Goal: Task Accomplishment & Management: Use online tool/utility

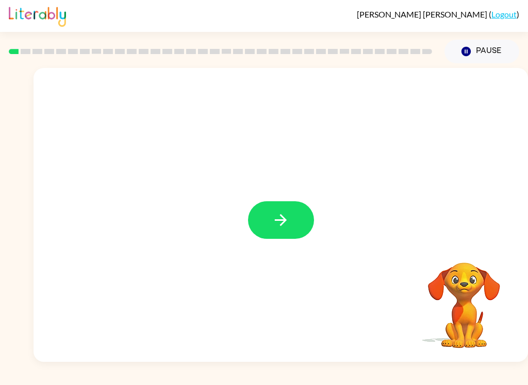
click at [301, 222] on button "button" at bounding box center [281, 220] width 66 height 38
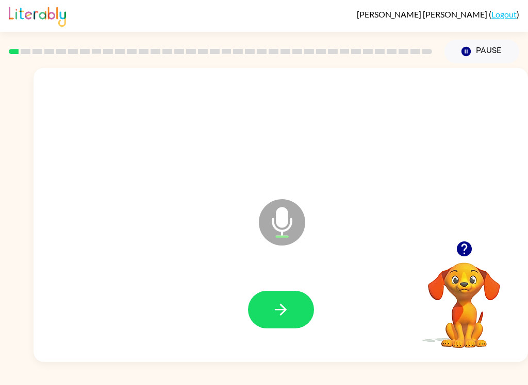
click at [279, 315] on icon "button" at bounding box center [281, 310] width 18 height 18
click at [289, 312] on icon "button" at bounding box center [281, 310] width 18 height 18
click at [284, 307] on icon "button" at bounding box center [281, 310] width 18 height 18
click at [289, 314] on icon "button" at bounding box center [281, 310] width 18 height 18
click at [287, 315] on icon "button" at bounding box center [281, 310] width 18 height 18
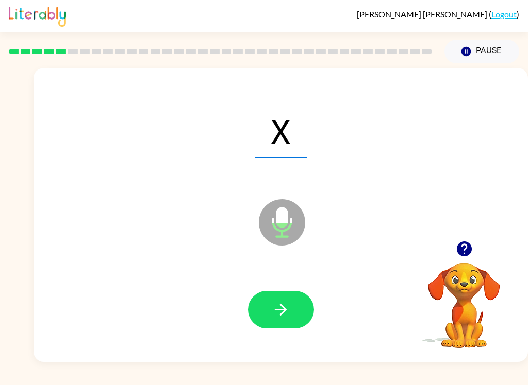
click at [290, 311] on button "button" at bounding box center [281, 310] width 66 height 38
click at [289, 312] on icon "button" at bounding box center [281, 310] width 18 height 18
click at [279, 312] on icon "button" at bounding box center [281, 310] width 18 height 18
click at [296, 321] on button "button" at bounding box center [281, 310] width 66 height 38
click at [293, 306] on button "button" at bounding box center [281, 310] width 66 height 38
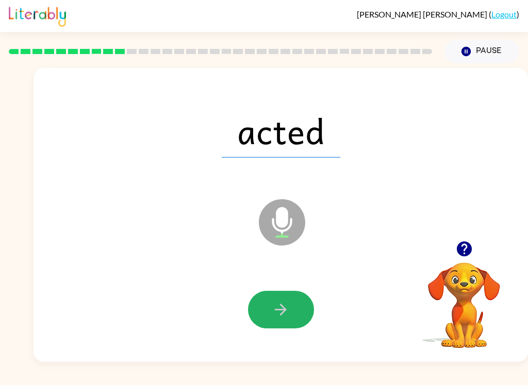
click at [278, 318] on icon "button" at bounding box center [281, 310] width 18 height 18
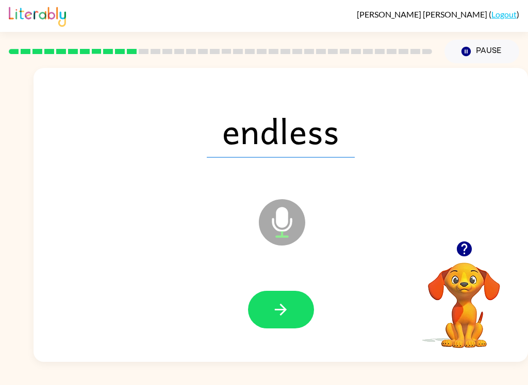
click at [285, 320] on button "button" at bounding box center [281, 310] width 66 height 38
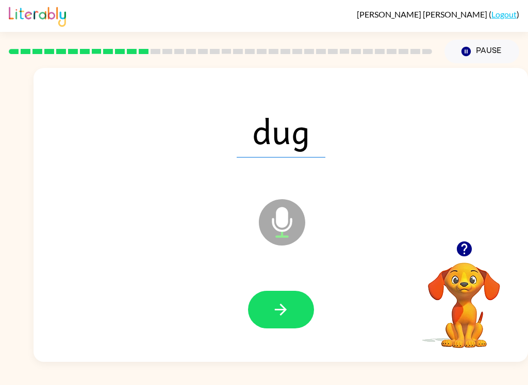
click at [278, 314] on icon "button" at bounding box center [281, 310] width 18 height 18
click at [293, 313] on button "button" at bounding box center [281, 310] width 66 height 38
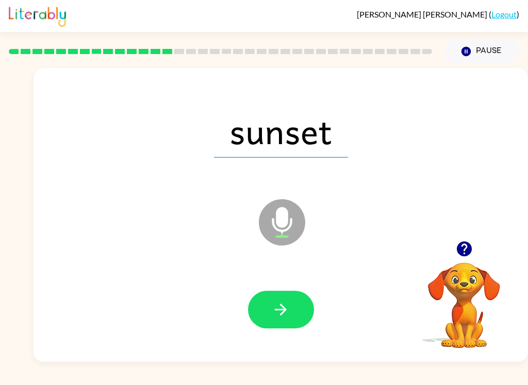
click at [285, 319] on icon "button" at bounding box center [281, 310] width 18 height 18
click at [294, 316] on button "button" at bounding box center [281, 310] width 66 height 38
click at [281, 312] on icon "button" at bounding box center [281, 310] width 18 height 18
click at [282, 306] on icon "button" at bounding box center [281, 310] width 18 height 18
click at [277, 312] on icon "button" at bounding box center [281, 310] width 18 height 18
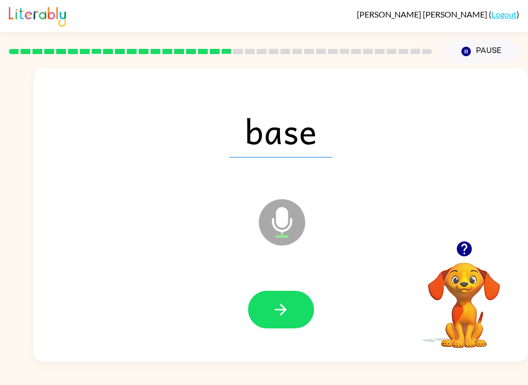
click at [305, 321] on button "button" at bounding box center [281, 310] width 66 height 38
click at [296, 326] on button "button" at bounding box center [281, 310] width 66 height 38
click at [284, 310] on icon "button" at bounding box center [281, 310] width 12 height 12
click at [294, 312] on button "button" at bounding box center [281, 310] width 66 height 38
click at [278, 313] on icon "button" at bounding box center [281, 310] width 18 height 18
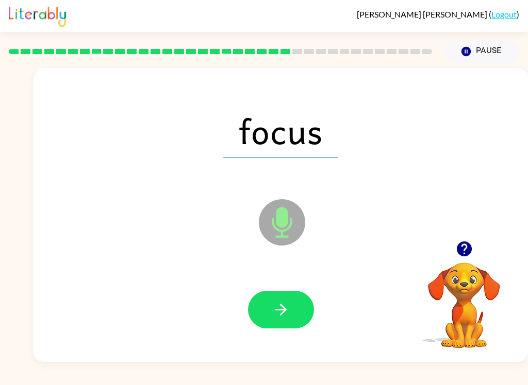
click at [279, 308] on icon "button" at bounding box center [281, 310] width 18 height 18
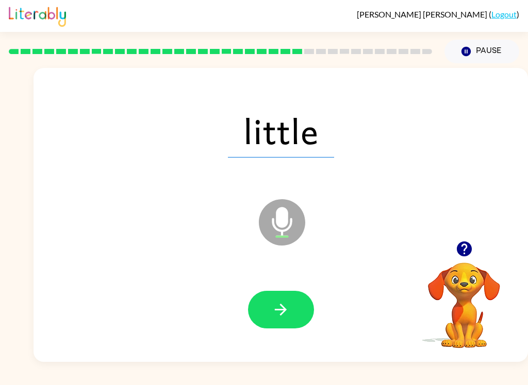
click at [290, 313] on button "button" at bounding box center [281, 310] width 66 height 38
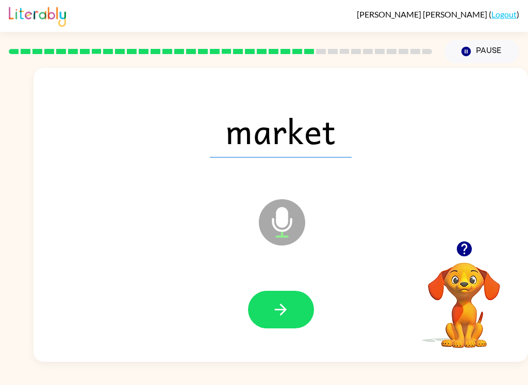
click at [279, 316] on icon "button" at bounding box center [281, 310] width 18 height 18
click at [293, 317] on button "button" at bounding box center [281, 310] width 66 height 38
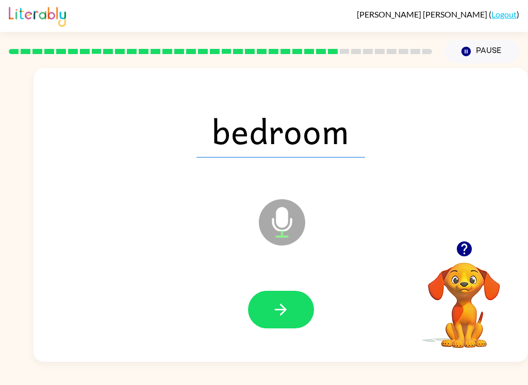
click at [283, 318] on icon "button" at bounding box center [281, 310] width 18 height 18
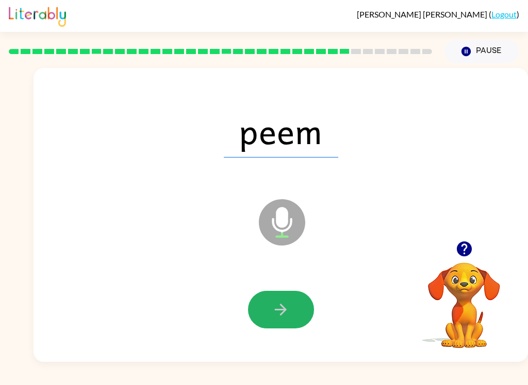
click at [303, 297] on button "button" at bounding box center [281, 310] width 66 height 38
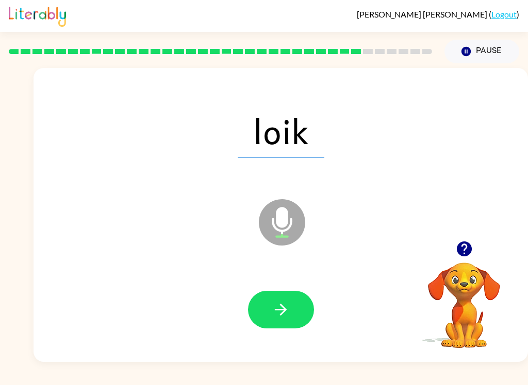
click at [285, 317] on icon "button" at bounding box center [281, 310] width 18 height 18
click at [287, 312] on icon "button" at bounding box center [281, 310] width 18 height 18
click at [284, 323] on button "button" at bounding box center [281, 310] width 66 height 38
click at [278, 305] on icon "button" at bounding box center [281, 310] width 18 height 18
click at [260, 323] on button "button" at bounding box center [281, 310] width 66 height 38
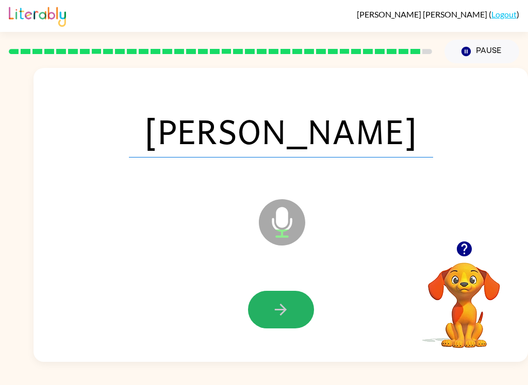
click at [286, 304] on icon "button" at bounding box center [281, 310] width 18 height 18
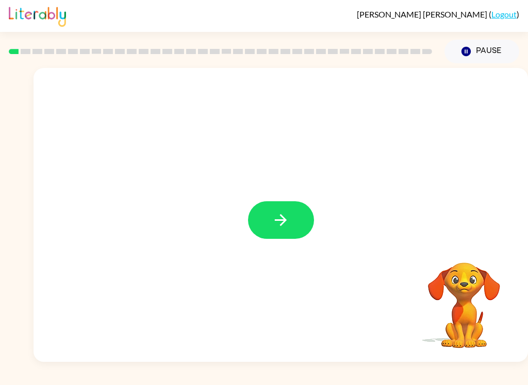
click at [265, 226] on button "button" at bounding box center [281, 220] width 66 height 38
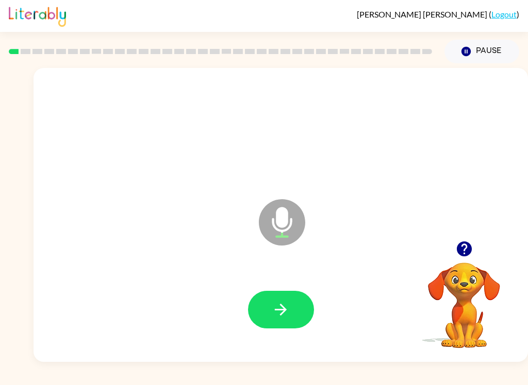
click at [304, 312] on button "button" at bounding box center [281, 310] width 66 height 38
click at [294, 319] on button "button" at bounding box center [281, 310] width 66 height 38
click at [295, 315] on button "button" at bounding box center [281, 310] width 66 height 38
click at [298, 324] on button "button" at bounding box center [281, 310] width 66 height 38
click at [291, 318] on button "button" at bounding box center [281, 310] width 66 height 38
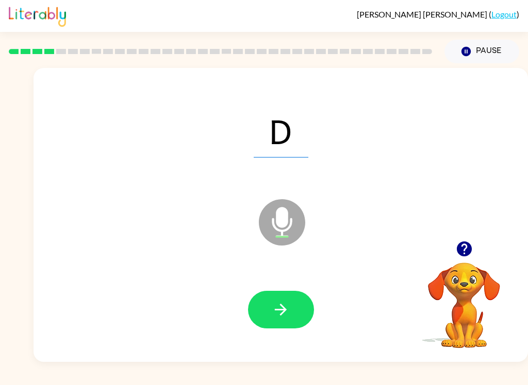
click at [303, 306] on button "button" at bounding box center [281, 310] width 66 height 38
click at [286, 317] on icon "button" at bounding box center [281, 310] width 18 height 18
click at [286, 318] on icon "button" at bounding box center [281, 310] width 18 height 18
click at [296, 313] on button "button" at bounding box center [281, 310] width 66 height 38
click at [297, 314] on button "button" at bounding box center [281, 310] width 66 height 38
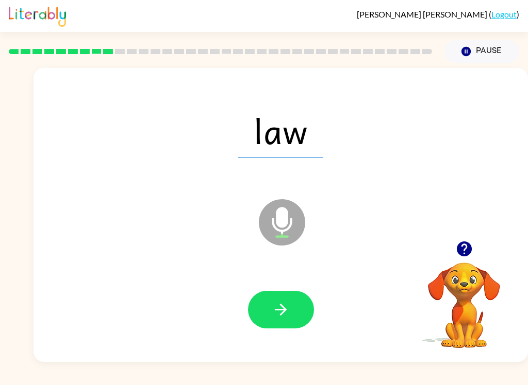
click at [284, 318] on icon "button" at bounding box center [281, 310] width 18 height 18
click at [299, 318] on button "button" at bounding box center [281, 310] width 66 height 38
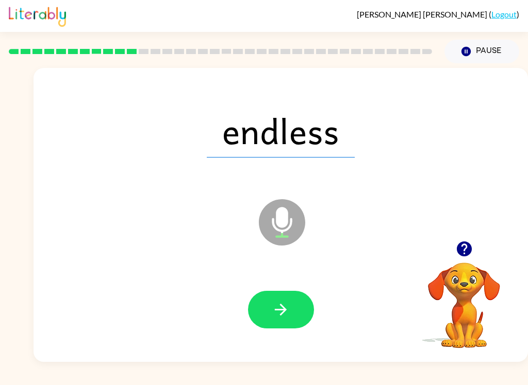
click at [298, 324] on button "button" at bounding box center [281, 310] width 66 height 38
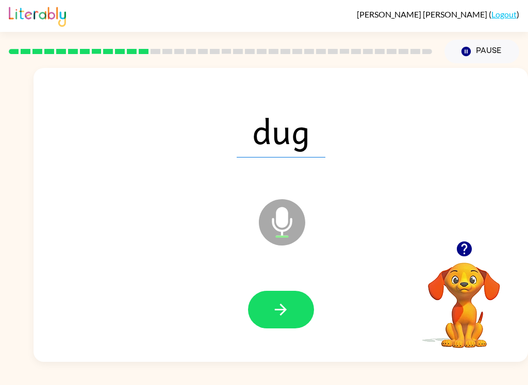
click at [303, 317] on button "button" at bounding box center [281, 310] width 66 height 38
click at [296, 321] on button "button" at bounding box center [281, 310] width 66 height 38
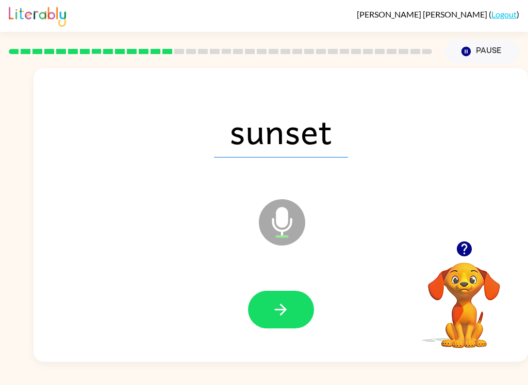
click at [289, 311] on icon "button" at bounding box center [281, 310] width 18 height 18
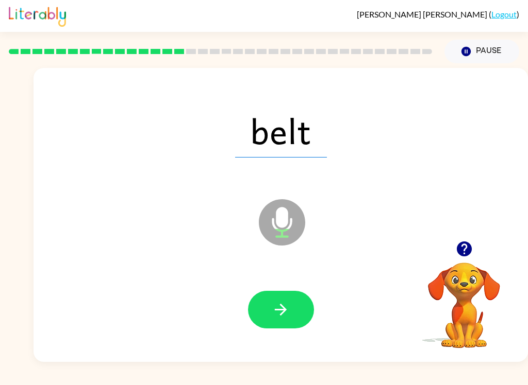
click at [294, 304] on button "button" at bounding box center [281, 310] width 66 height 38
click at [289, 316] on icon "button" at bounding box center [281, 310] width 18 height 18
click at [291, 312] on button "button" at bounding box center [281, 310] width 66 height 38
click at [283, 306] on icon "button" at bounding box center [281, 310] width 18 height 18
click at [294, 317] on button "button" at bounding box center [281, 310] width 66 height 38
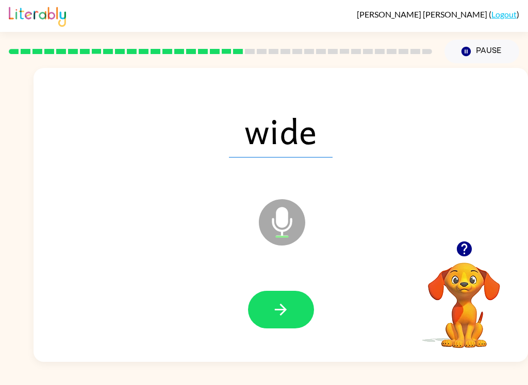
click at [297, 319] on button "button" at bounding box center [281, 310] width 66 height 38
click at [295, 303] on button "button" at bounding box center [281, 310] width 66 height 38
click at [301, 326] on button "button" at bounding box center [281, 310] width 66 height 38
click at [284, 323] on button "button" at bounding box center [281, 310] width 66 height 38
click at [296, 328] on button "button" at bounding box center [281, 310] width 66 height 38
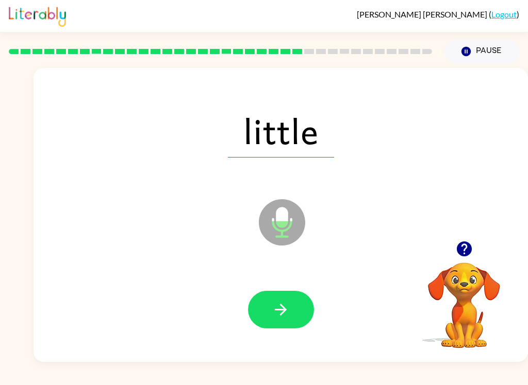
click at [291, 307] on button "button" at bounding box center [281, 310] width 66 height 38
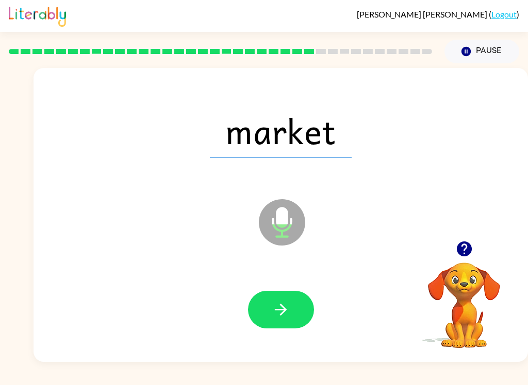
click at [293, 309] on button "button" at bounding box center [281, 310] width 66 height 38
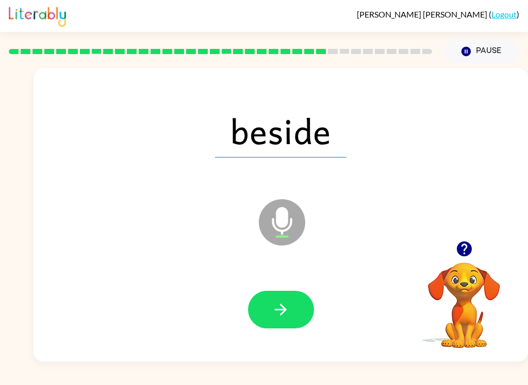
click at [275, 325] on button "button" at bounding box center [281, 310] width 66 height 38
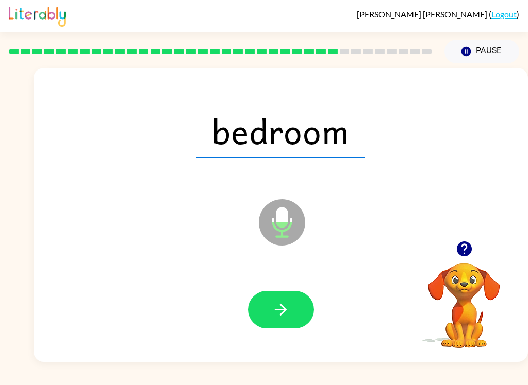
click at [288, 310] on icon "button" at bounding box center [281, 310] width 18 height 18
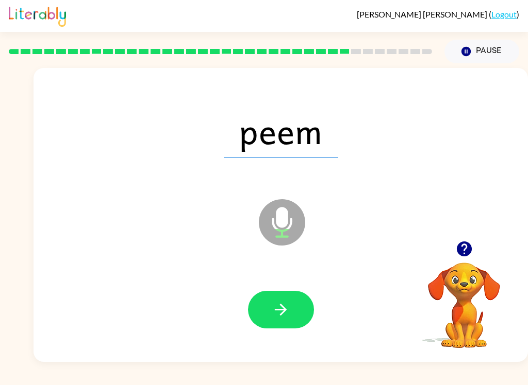
click at [290, 308] on button "button" at bounding box center [281, 310] width 66 height 38
click at [286, 312] on icon "button" at bounding box center [281, 310] width 18 height 18
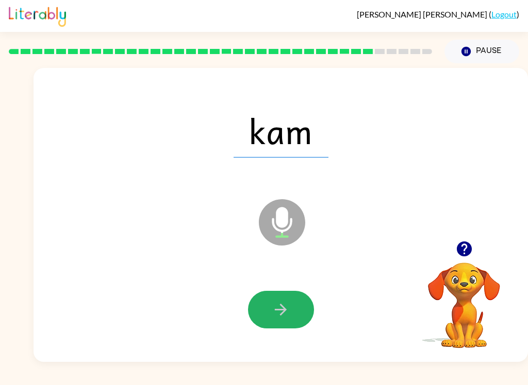
click at [279, 312] on icon "button" at bounding box center [281, 310] width 18 height 18
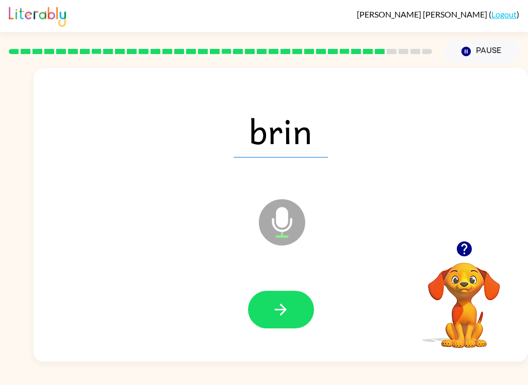
click at [292, 308] on button "button" at bounding box center [281, 310] width 66 height 38
click at [291, 308] on button "button" at bounding box center [281, 310] width 66 height 38
click at [289, 321] on button "button" at bounding box center [281, 310] width 66 height 38
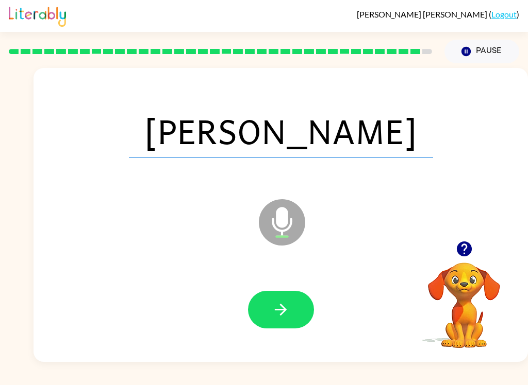
click at [290, 308] on button "button" at bounding box center [281, 310] width 66 height 38
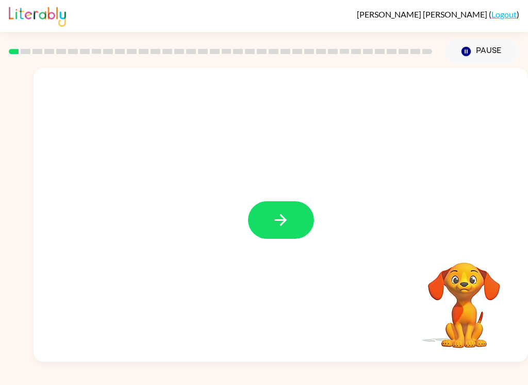
click at [296, 225] on button "button" at bounding box center [281, 220] width 66 height 38
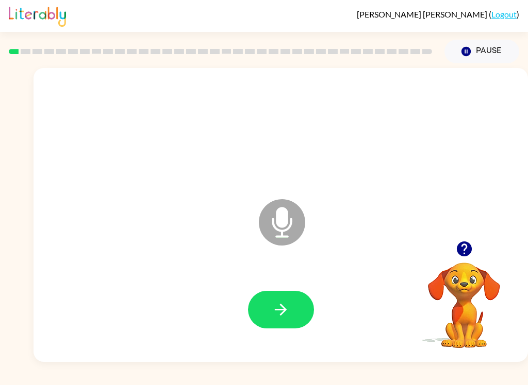
click at [277, 310] on icon "button" at bounding box center [281, 310] width 12 height 12
click at [282, 318] on icon "button" at bounding box center [281, 310] width 18 height 18
click at [283, 314] on icon "button" at bounding box center [281, 310] width 18 height 18
click at [275, 320] on button "button" at bounding box center [281, 310] width 66 height 38
click at [280, 312] on icon "button" at bounding box center [281, 310] width 18 height 18
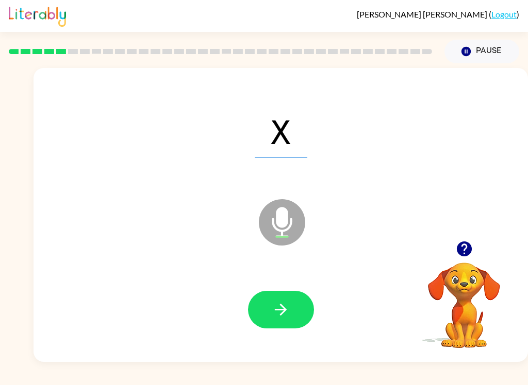
click at [274, 301] on icon "button" at bounding box center [281, 310] width 18 height 18
click at [308, 301] on button "button" at bounding box center [281, 310] width 66 height 38
click at [287, 310] on icon "button" at bounding box center [281, 310] width 18 height 18
click at [295, 314] on button "button" at bounding box center [281, 310] width 66 height 38
click at [276, 313] on icon "button" at bounding box center [281, 310] width 18 height 18
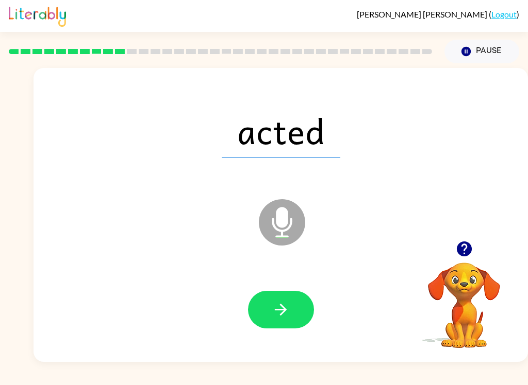
click at [270, 329] on button "button" at bounding box center [281, 310] width 66 height 38
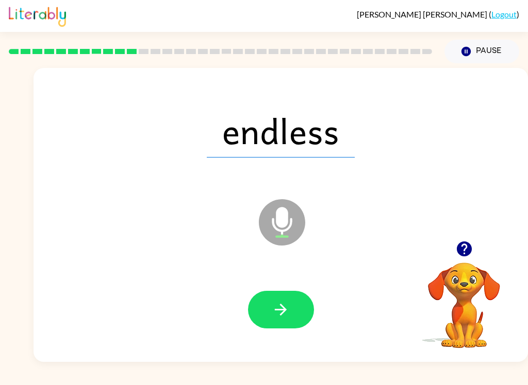
click at [269, 310] on button "button" at bounding box center [281, 310] width 66 height 38
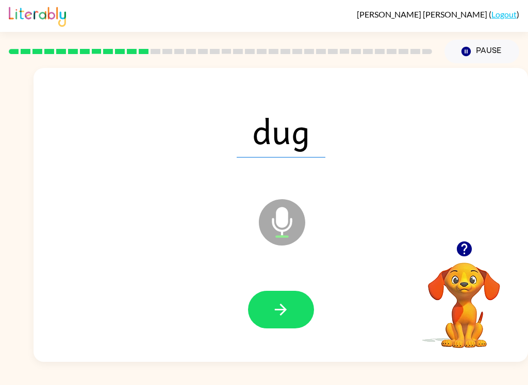
click at [308, 321] on button "button" at bounding box center [281, 310] width 66 height 38
click at [291, 328] on button "button" at bounding box center [281, 310] width 66 height 38
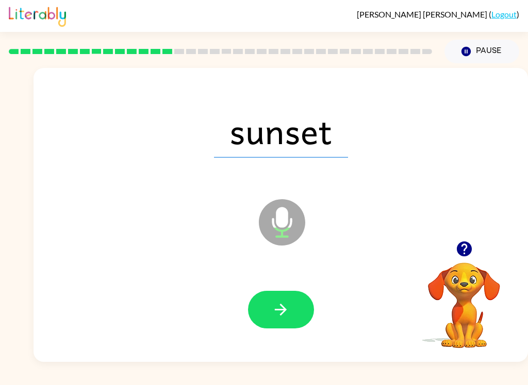
click at [292, 300] on button "button" at bounding box center [281, 310] width 66 height 38
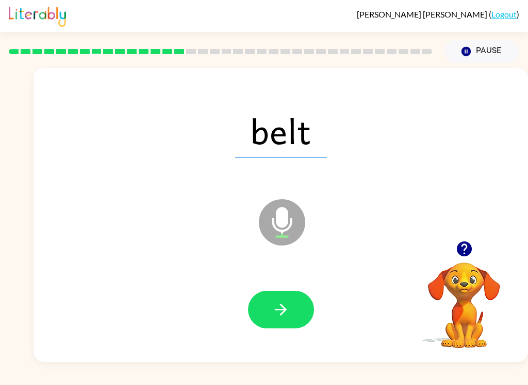
click at [293, 310] on button "button" at bounding box center [281, 310] width 66 height 38
click at [279, 317] on icon "button" at bounding box center [281, 310] width 18 height 18
click at [526, 119] on div "such Microphone The Microphone is here when it is your turn to talk" at bounding box center [280, 215] width 494 height 294
click at [144, 4] on div "Marcelo Gutierrez-Fuentes ( Logout )" at bounding box center [264, 16] width 510 height 32
click at [526, 212] on div "such Microphone The Microphone is here when it is your turn to talk" at bounding box center [280, 215] width 494 height 294
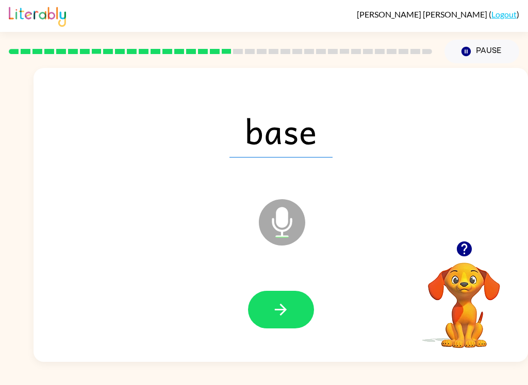
click at [283, 321] on button "button" at bounding box center [281, 310] width 66 height 38
click at [266, 328] on button "button" at bounding box center [281, 310] width 66 height 38
click at [280, 308] on icon "button" at bounding box center [281, 310] width 18 height 18
click at [285, 312] on icon "button" at bounding box center [281, 310] width 12 height 12
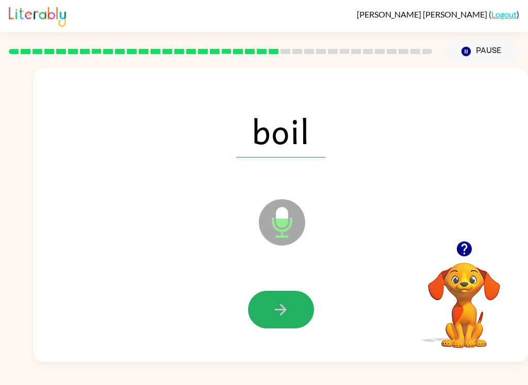
click at [289, 318] on icon "button" at bounding box center [281, 310] width 18 height 18
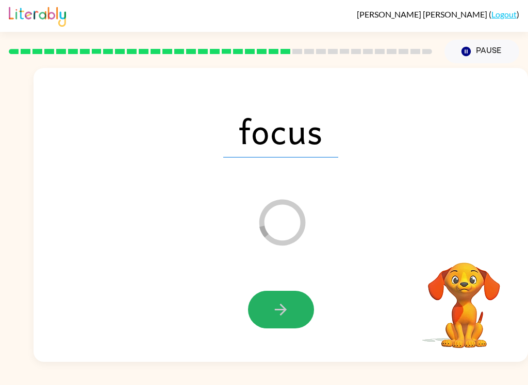
click at [295, 306] on button "button" at bounding box center [281, 310] width 66 height 38
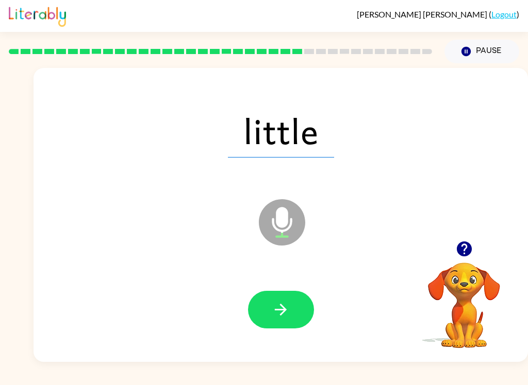
click at [299, 324] on button "button" at bounding box center [281, 310] width 66 height 38
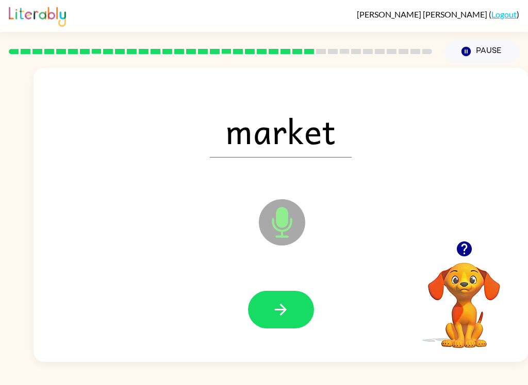
click at [278, 300] on button "button" at bounding box center [281, 310] width 66 height 38
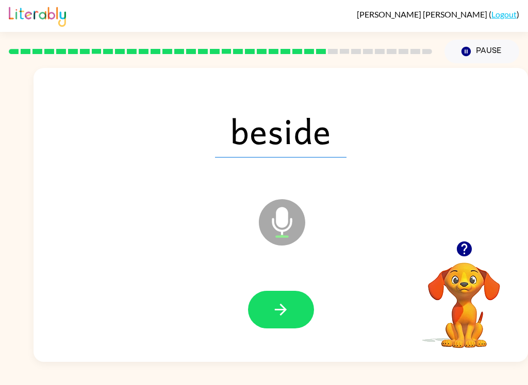
click at [284, 318] on icon "button" at bounding box center [281, 310] width 18 height 18
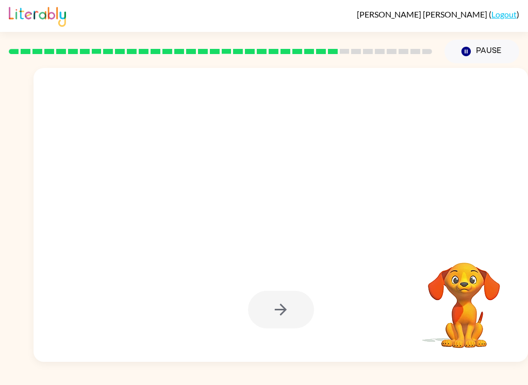
click at [0, 141] on div "Your browser must support playing .mp4 files to use Literably. Please try using…" at bounding box center [264, 212] width 528 height 299
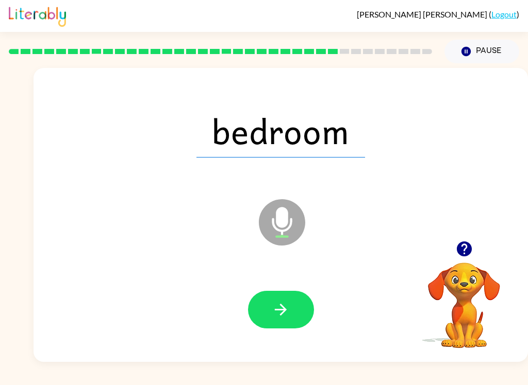
click at [303, 319] on button "button" at bounding box center [281, 310] width 66 height 38
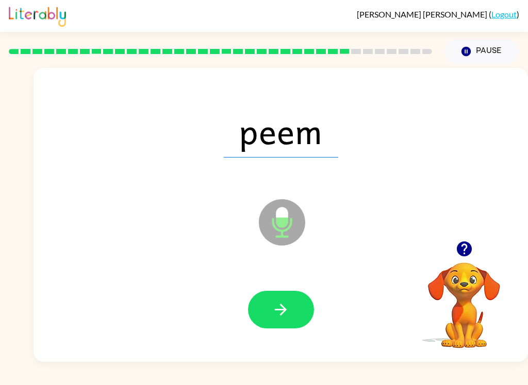
click at [280, 302] on icon "button" at bounding box center [281, 310] width 18 height 18
click at [297, 314] on button "button" at bounding box center [281, 310] width 66 height 38
click at [295, 319] on button "button" at bounding box center [281, 310] width 66 height 38
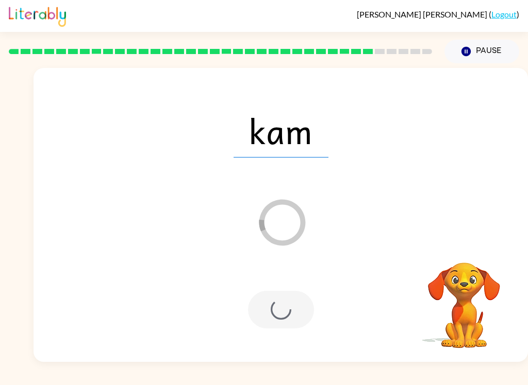
click at [14, 161] on div "kam Loader Your response is being sent to our graders Your browser must support…" at bounding box center [264, 212] width 528 height 299
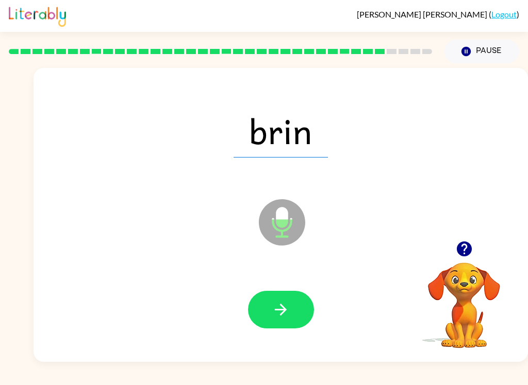
click at [297, 312] on button "button" at bounding box center [281, 310] width 66 height 38
click at [265, 298] on button "button" at bounding box center [281, 310] width 66 height 38
click at [281, 325] on button "button" at bounding box center [281, 310] width 66 height 38
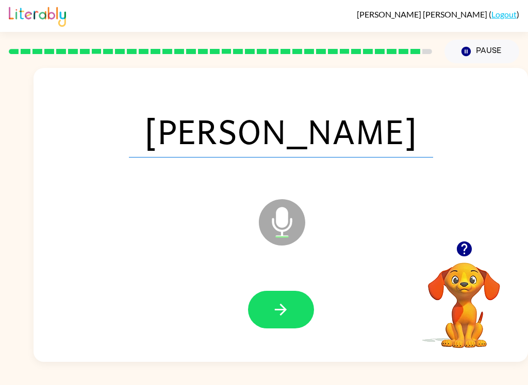
click at [280, 313] on icon "button" at bounding box center [281, 310] width 18 height 18
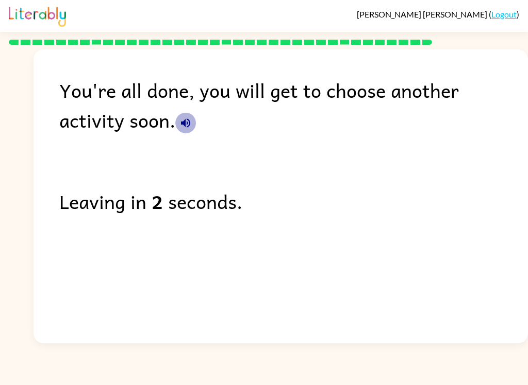
click at [179, 123] on icon "button" at bounding box center [185, 123] width 12 height 12
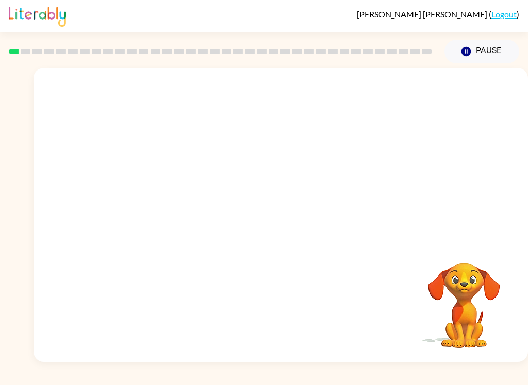
click at [298, 236] on div "Your browser must support playing .mp4 files to use Literably. Please try using…" at bounding box center [280, 215] width 494 height 294
click at [276, 218] on icon "button" at bounding box center [281, 220] width 18 height 18
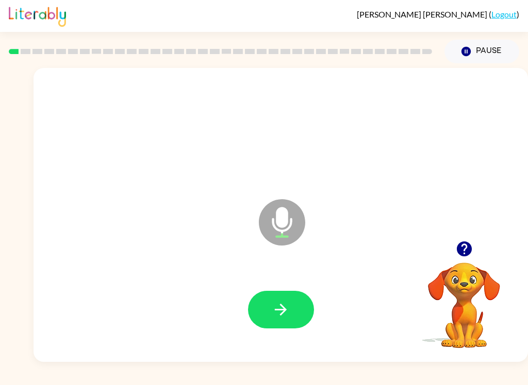
click at [298, 312] on button "button" at bounding box center [281, 310] width 66 height 38
click at [289, 309] on icon "button" at bounding box center [281, 310] width 18 height 18
click at [284, 301] on icon "button" at bounding box center [281, 310] width 18 height 18
click at [285, 302] on icon "button" at bounding box center [281, 310] width 18 height 18
click at [291, 304] on button "button" at bounding box center [281, 310] width 66 height 38
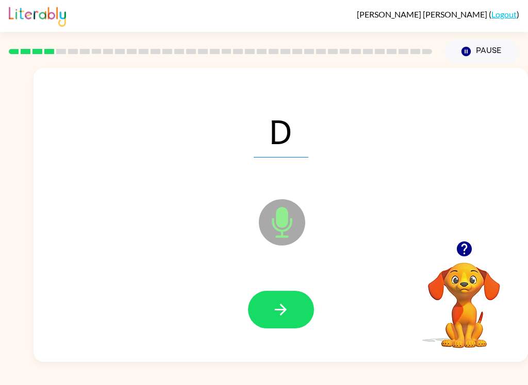
click at [271, 311] on button "button" at bounding box center [281, 310] width 66 height 38
click at [287, 322] on button "button" at bounding box center [281, 310] width 66 height 38
click at [294, 315] on button "button" at bounding box center [281, 310] width 66 height 38
click at [281, 309] on icon "button" at bounding box center [281, 310] width 18 height 18
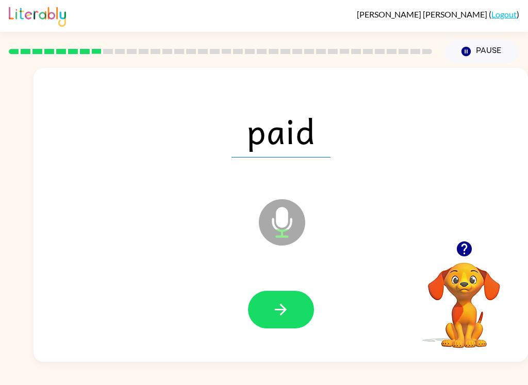
click at [276, 315] on icon "button" at bounding box center [281, 310] width 18 height 18
click at [277, 306] on icon "button" at bounding box center [281, 310] width 18 height 18
click at [279, 314] on icon "button" at bounding box center [281, 310] width 18 height 18
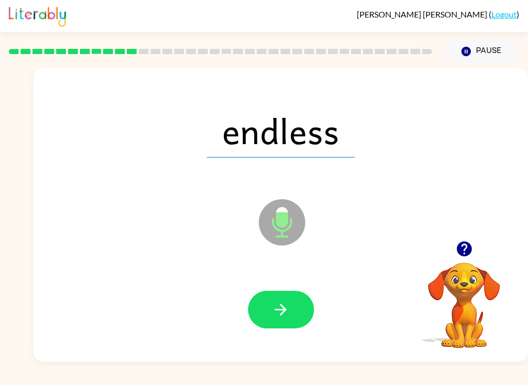
click at [274, 306] on icon "button" at bounding box center [281, 310] width 18 height 18
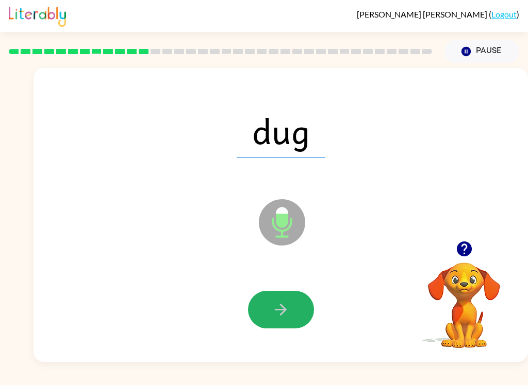
click at [275, 300] on button "button" at bounding box center [281, 310] width 66 height 38
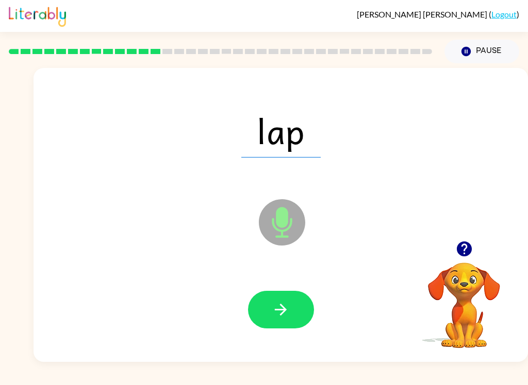
click at [277, 322] on button "button" at bounding box center [281, 310] width 66 height 38
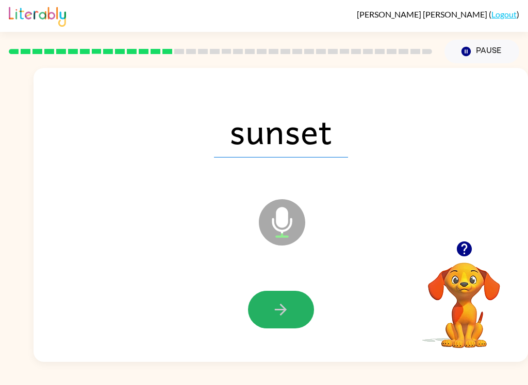
click at [292, 301] on button "button" at bounding box center [281, 310] width 66 height 38
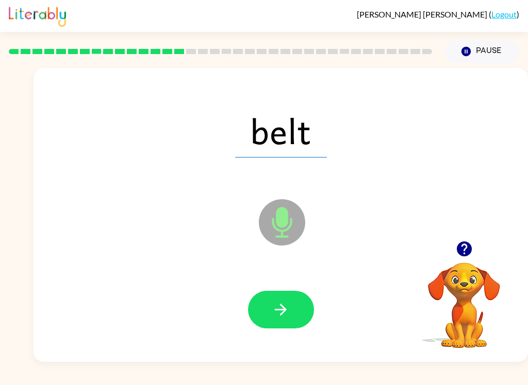
click at [290, 316] on button "button" at bounding box center [281, 310] width 66 height 38
click at [290, 315] on div at bounding box center [281, 310] width 66 height 38
click at [282, 319] on icon "button" at bounding box center [281, 310] width 18 height 18
click at [284, 309] on icon "button" at bounding box center [281, 310] width 12 height 12
click at [282, 314] on icon "button" at bounding box center [281, 310] width 12 height 12
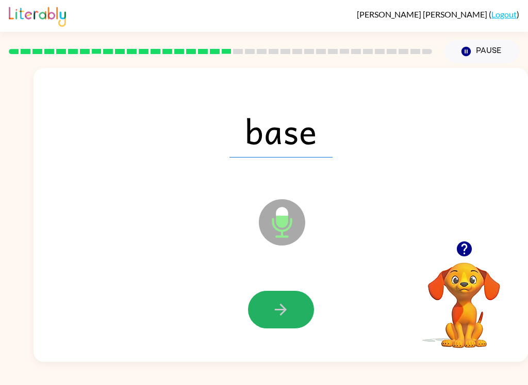
click at [289, 305] on icon "button" at bounding box center [281, 310] width 18 height 18
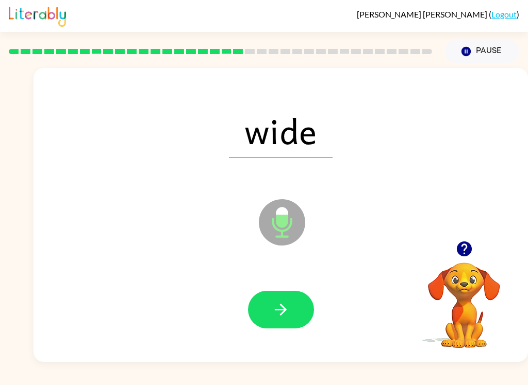
click at [278, 307] on icon "button" at bounding box center [281, 310] width 18 height 18
click at [270, 308] on button "button" at bounding box center [281, 310] width 66 height 38
click at [272, 308] on icon "button" at bounding box center [281, 310] width 18 height 18
click at [278, 298] on button "button" at bounding box center [281, 310] width 66 height 38
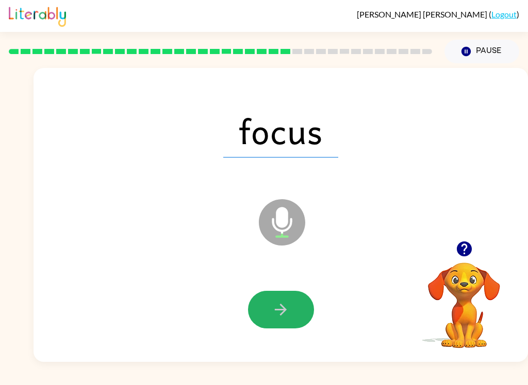
click at [286, 311] on icon "button" at bounding box center [281, 310] width 18 height 18
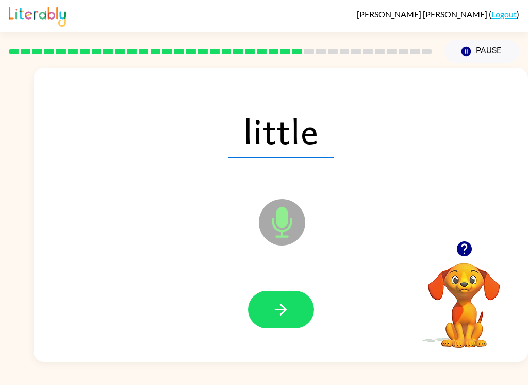
click at [285, 301] on icon "button" at bounding box center [281, 310] width 18 height 18
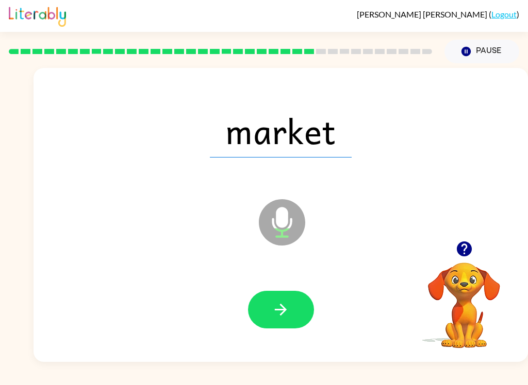
click at [287, 303] on icon "button" at bounding box center [281, 310] width 18 height 18
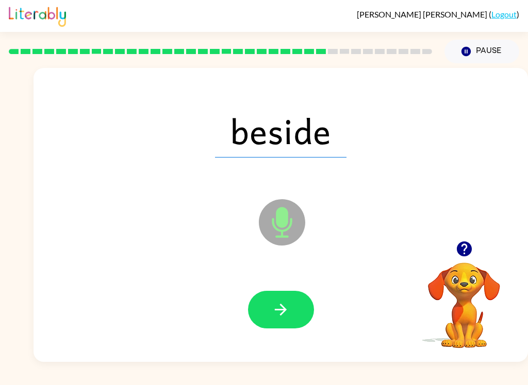
click at [282, 304] on icon "button" at bounding box center [281, 310] width 18 height 18
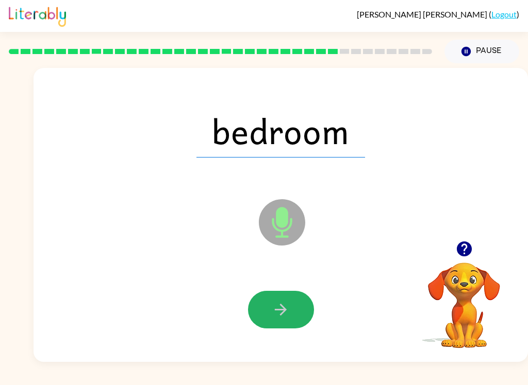
click at [281, 324] on button "button" at bounding box center [281, 310] width 66 height 38
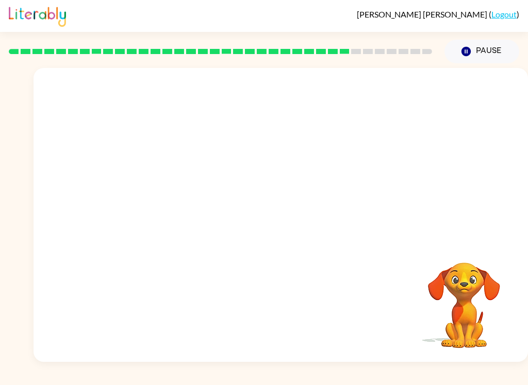
click at [412, 61] on div at bounding box center [220, 51] width 435 height 36
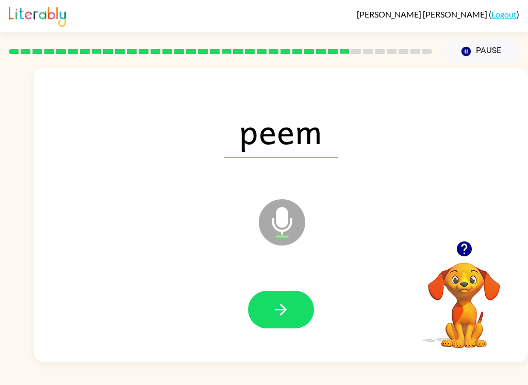
click at [270, 321] on button "button" at bounding box center [281, 310] width 66 height 38
click at [282, 307] on icon "button" at bounding box center [281, 310] width 12 height 12
click at [286, 304] on icon "button" at bounding box center [281, 310] width 18 height 18
click at [284, 317] on icon "button" at bounding box center [281, 310] width 18 height 18
click at [277, 312] on icon "button" at bounding box center [281, 310] width 18 height 18
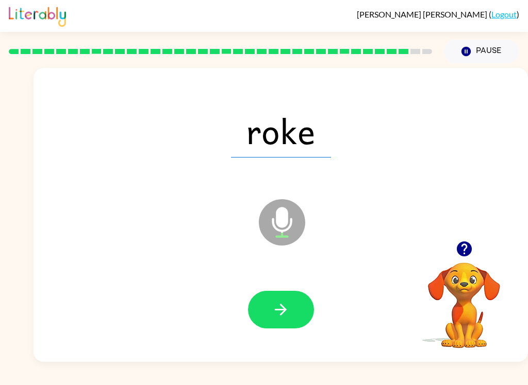
click at [283, 312] on icon "button" at bounding box center [281, 310] width 12 height 12
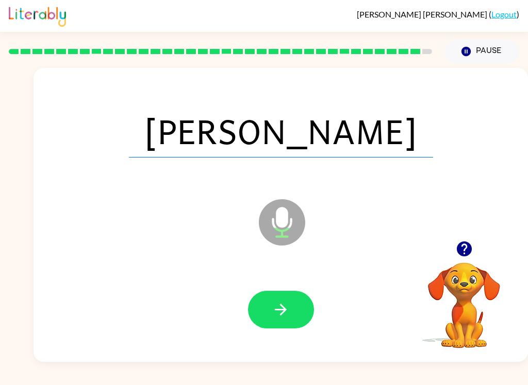
click at [287, 323] on button "button" at bounding box center [281, 310] width 66 height 38
